Goal: Register for event/course

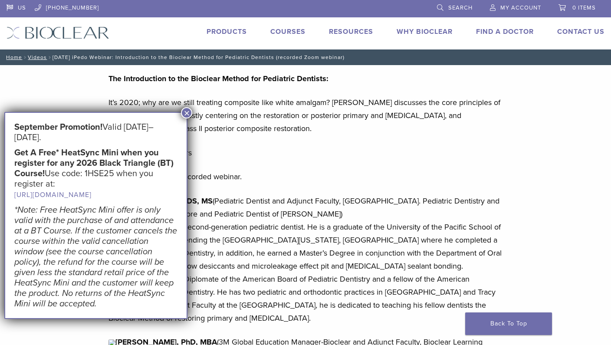
click at [188, 117] on button "×" at bounding box center [186, 112] width 11 height 11
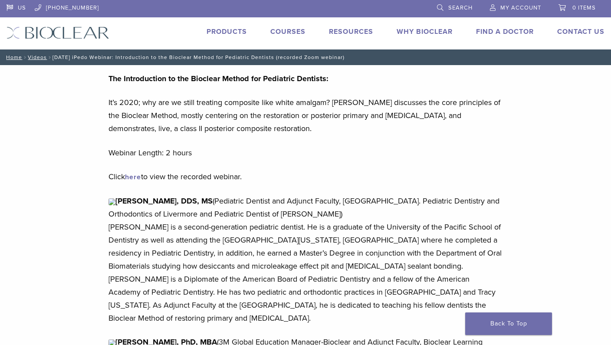
click at [138, 177] on link "here" at bounding box center [133, 177] width 16 height 9
click at [281, 33] on link "Courses" at bounding box center [287, 31] width 35 height 9
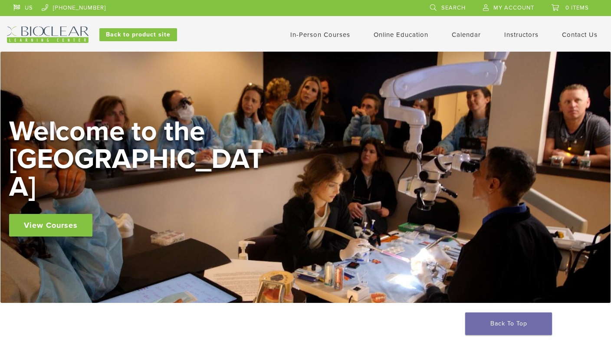
click at [43, 214] on link "View Courses" at bounding box center [50, 225] width 83 height 23
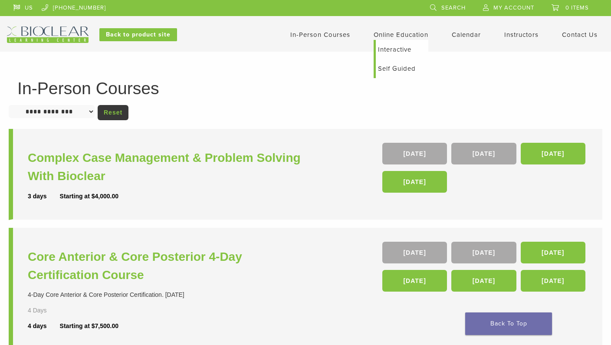
click at [413, 36] on link "Online Education" at bounding box center [400, 35] width 55 height 8
click at [395, 46] on link "Interactive" at bounding box center [402, 49] width 52 height 19
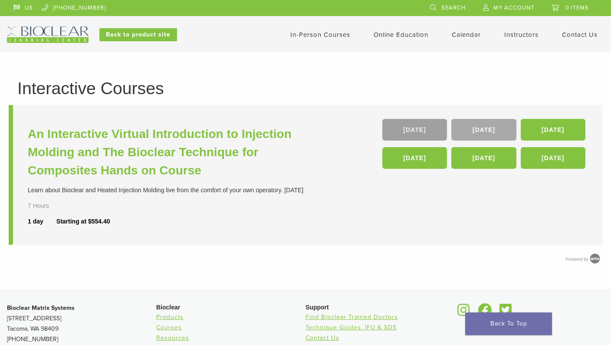
click at [403, 128] on link "24 Oct" at bounding box center [414, 130] width 65 height 22
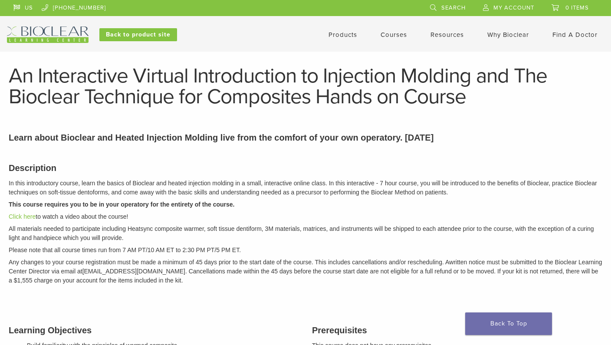
click at [391, 35] on link "Courses" at bounding box center [393, 35] width 26 height 8
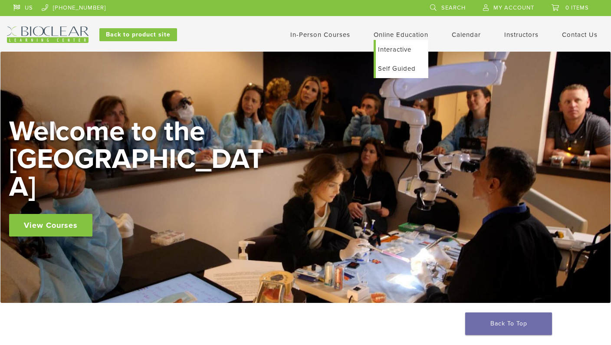
click at [396, 70] on link "Self Guided" at bounding box center [402, 68] width 52 height 19
